Goal: Task Accomplishment & Management: Complete application form

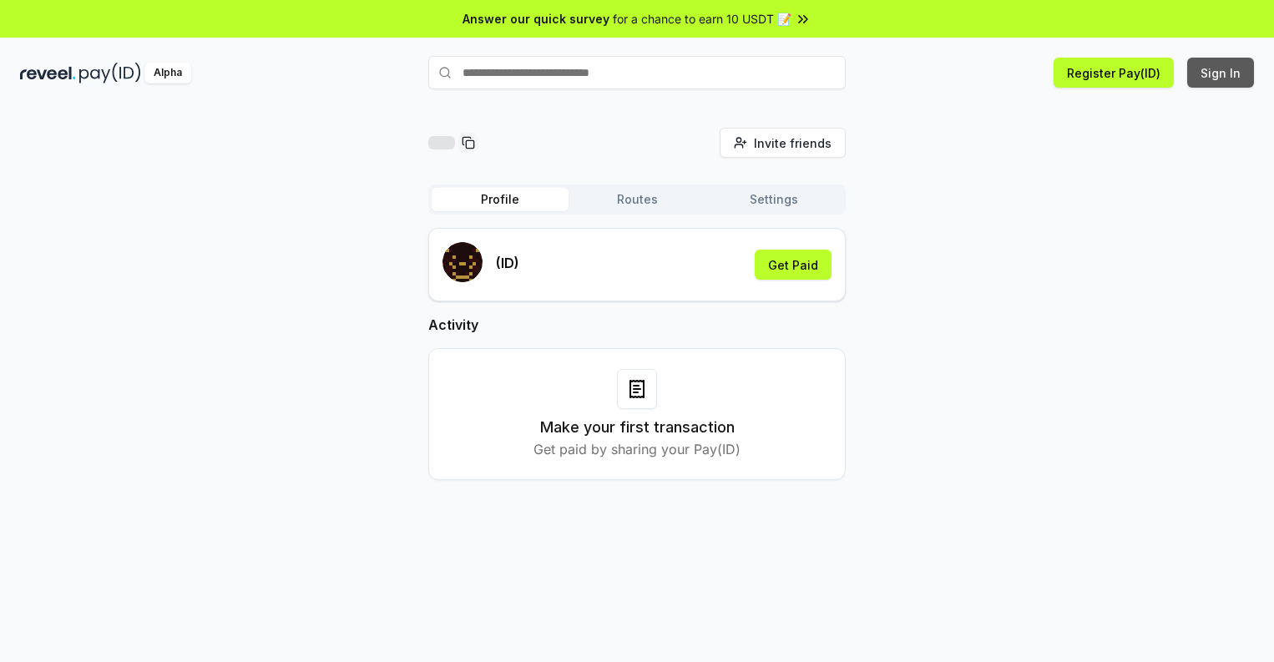
click at [1222, 73] on button "Sign In" at bounding box center [1221, 73] width 67 height 30
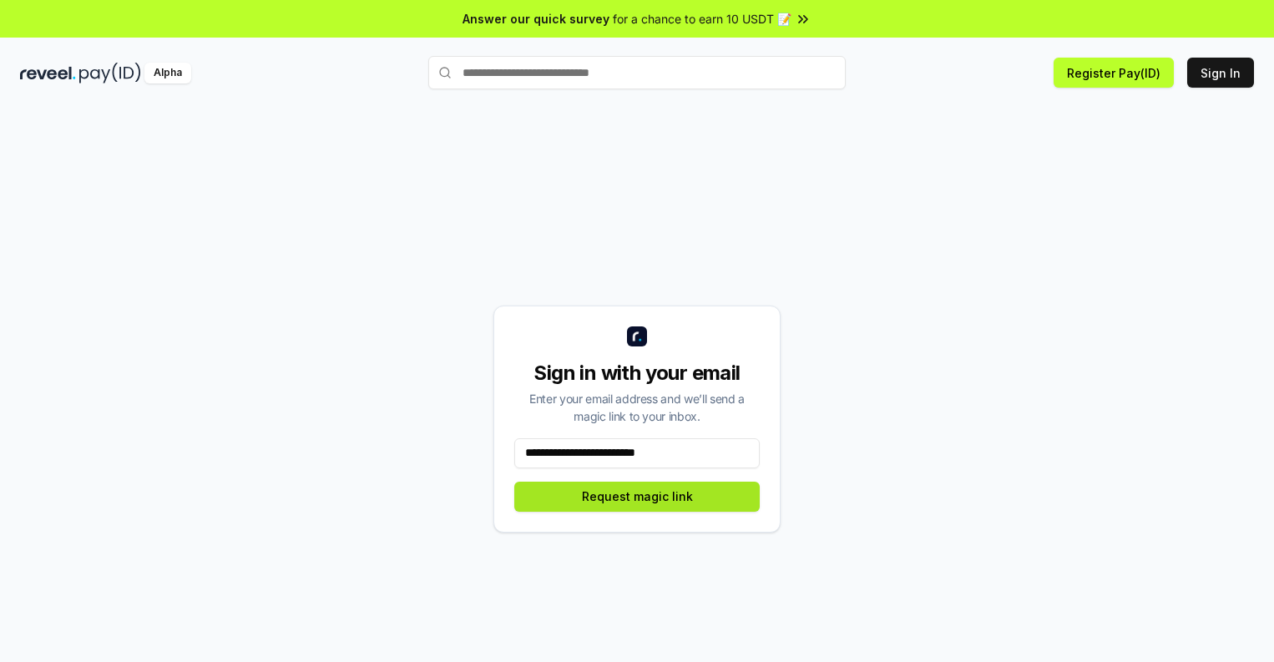
type input "**********"
click at [637, 496] on button "Request magic link" at bounding box center [637, 497] width 246 height 30
